Goal: Task Accomplishment & Management: Manage account settings

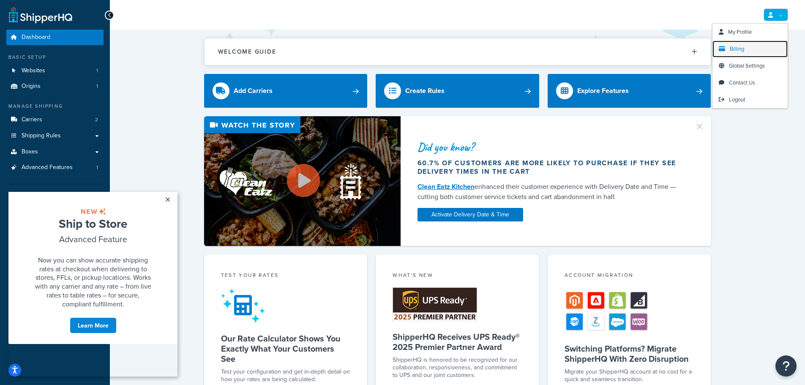
click at [749, 47] on link "Billing" at bounding box center [749, 49] width 75 height 17
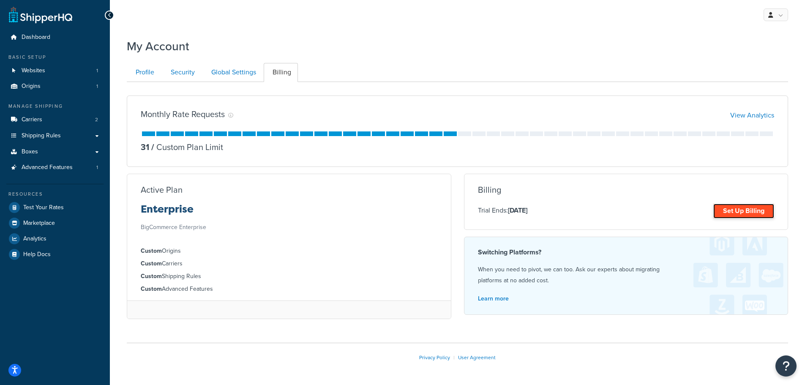
click at [736, 213] on link "Set Up Billing" at bounding box center [743, 211] width 61 height 15
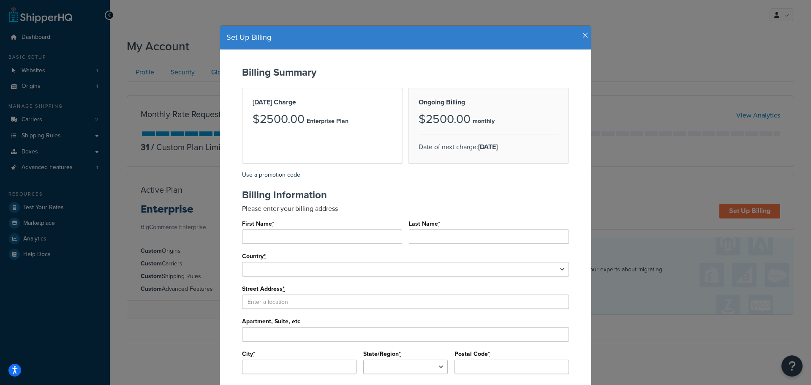
click at [694, 34] on div "Set Up Billing Billing Summary Today's Charge $2500.00 Enterprise Plan Ongoing …" at bounding box center [405, 192] width 811 height 385
